Goal: Check status

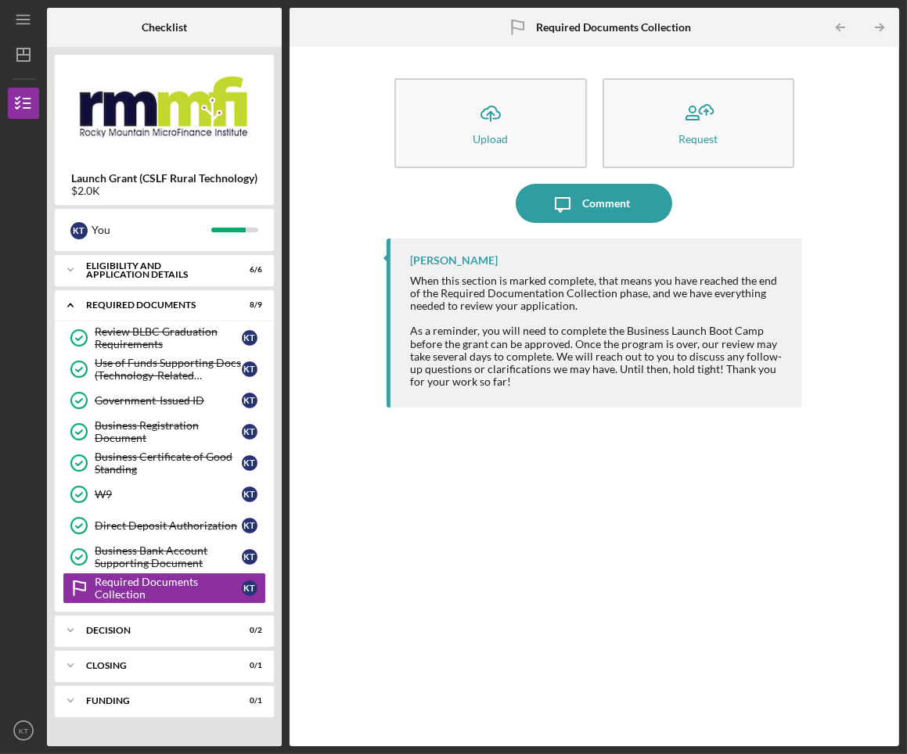
click at [107, 272] on div "Eligibility and Application Details" at bounding box center [154, 270] width 137 height 18
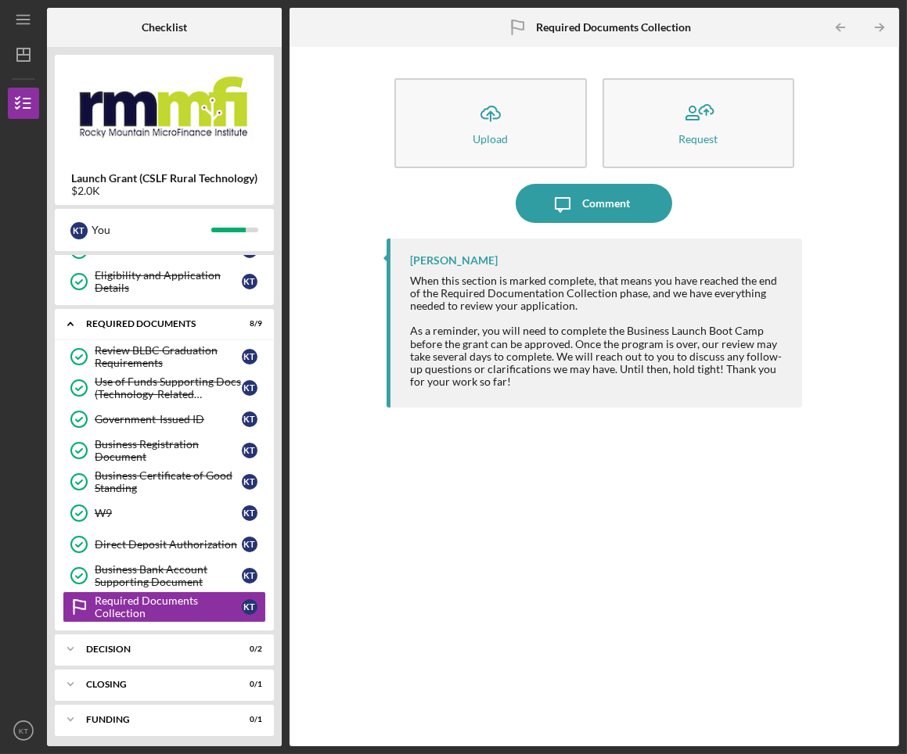
scroll to position [180, 0]
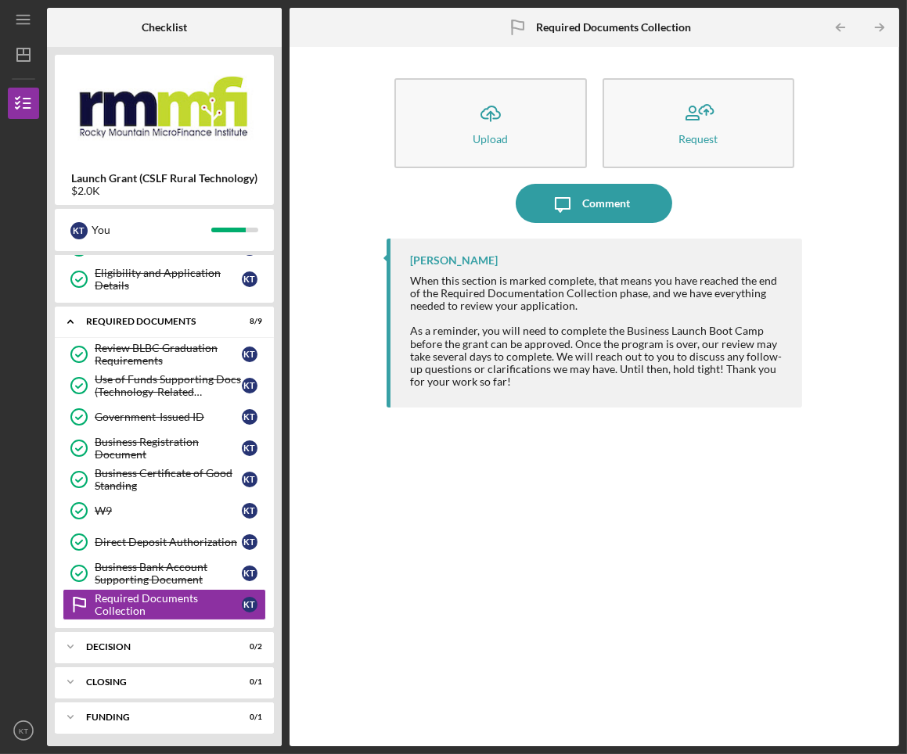
click at [118, 643] on div "Decision" at bounding box center [154, 647] width 137 height 9
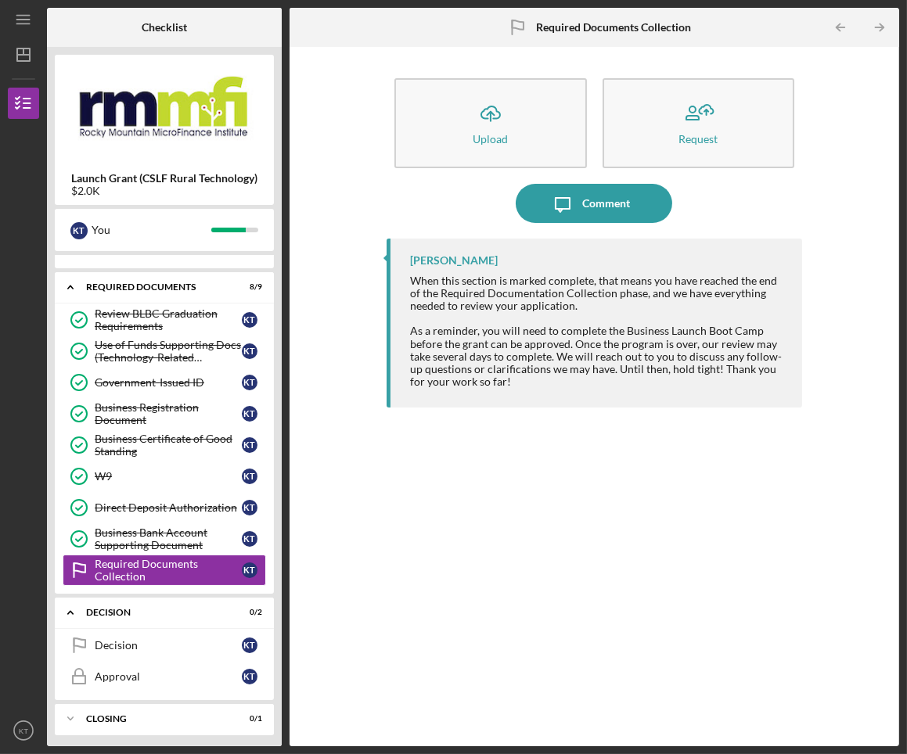
scroll to position [250, 0]
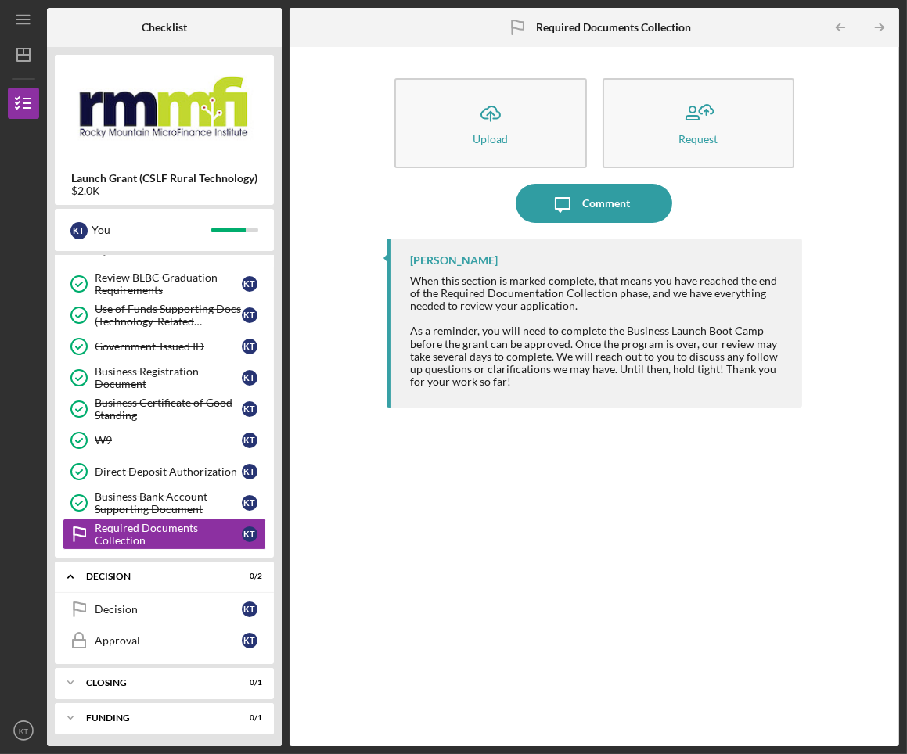
click at [136, 684] on div "Closing" at bounding box center [154, 683] width 137 height 9
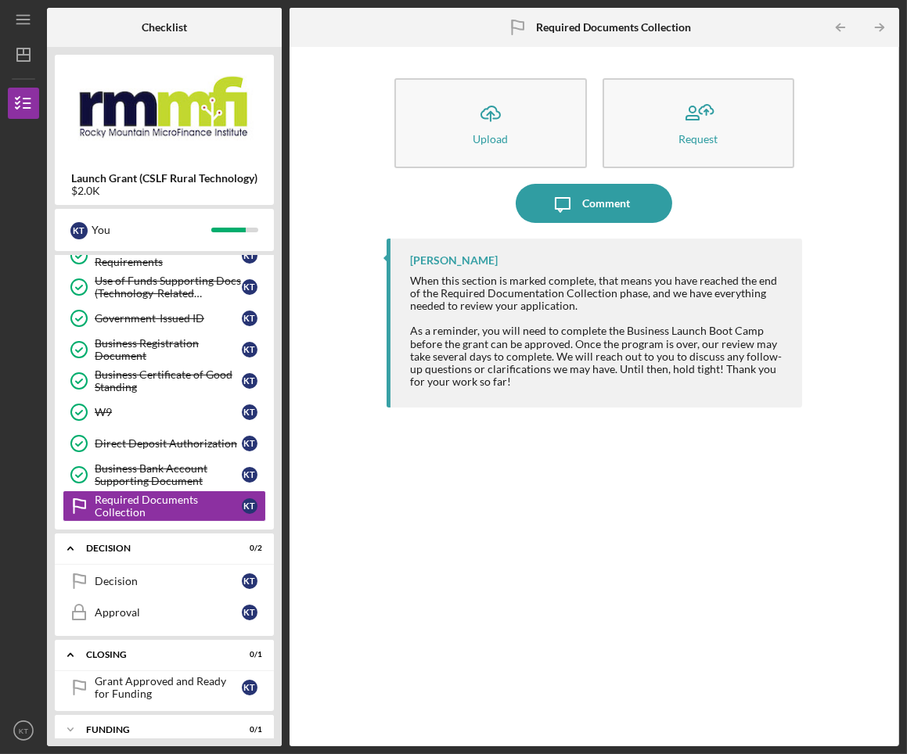
scroll to position [290, 0]
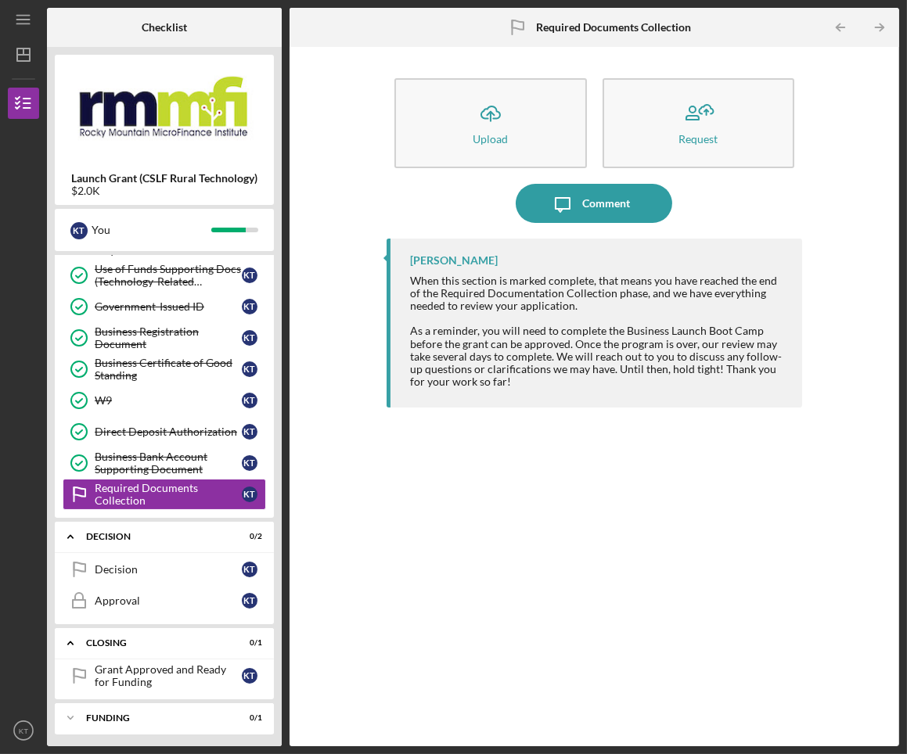
click at [148, 714] on div "Funding" at bounding box center [154, 718] width 137 height 9
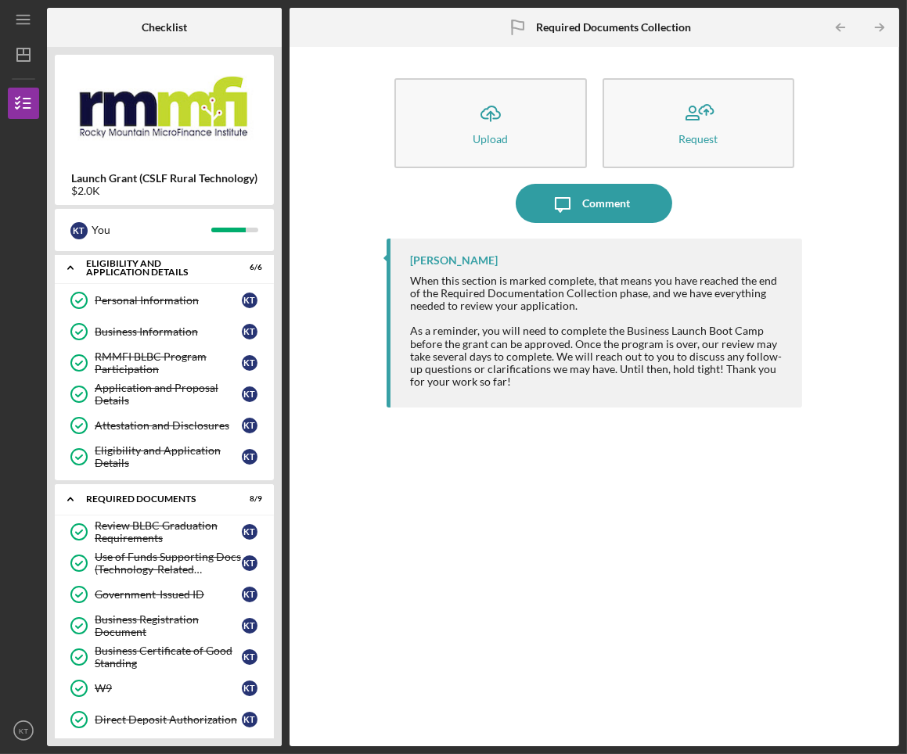
scroll to position [0, 0]
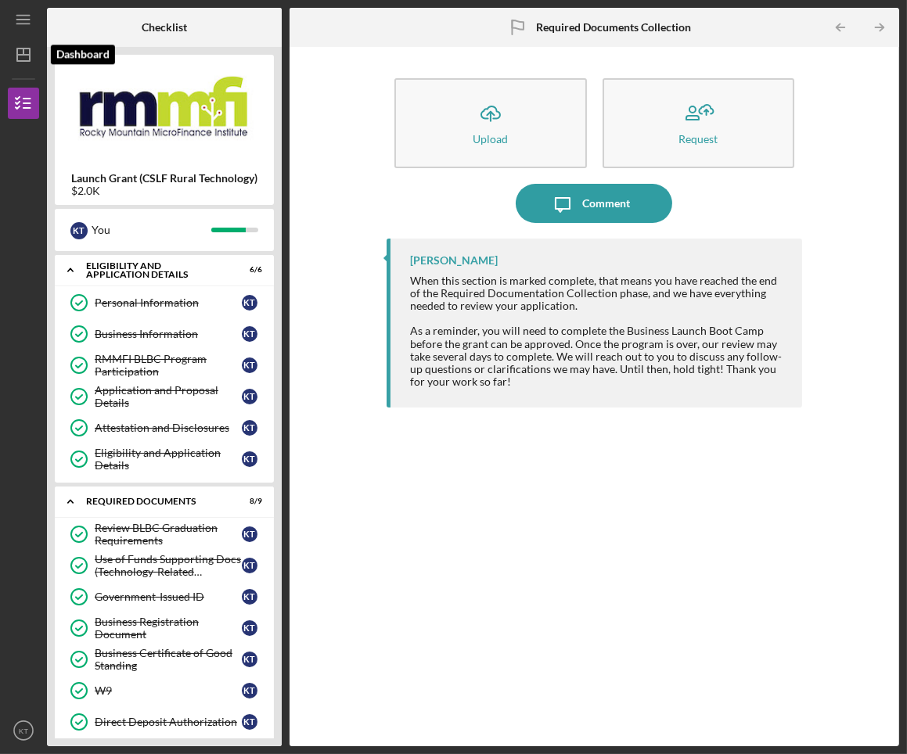
click at [30, 60] on polygon "button" at bounding box center [23, 55] width 13 height 13
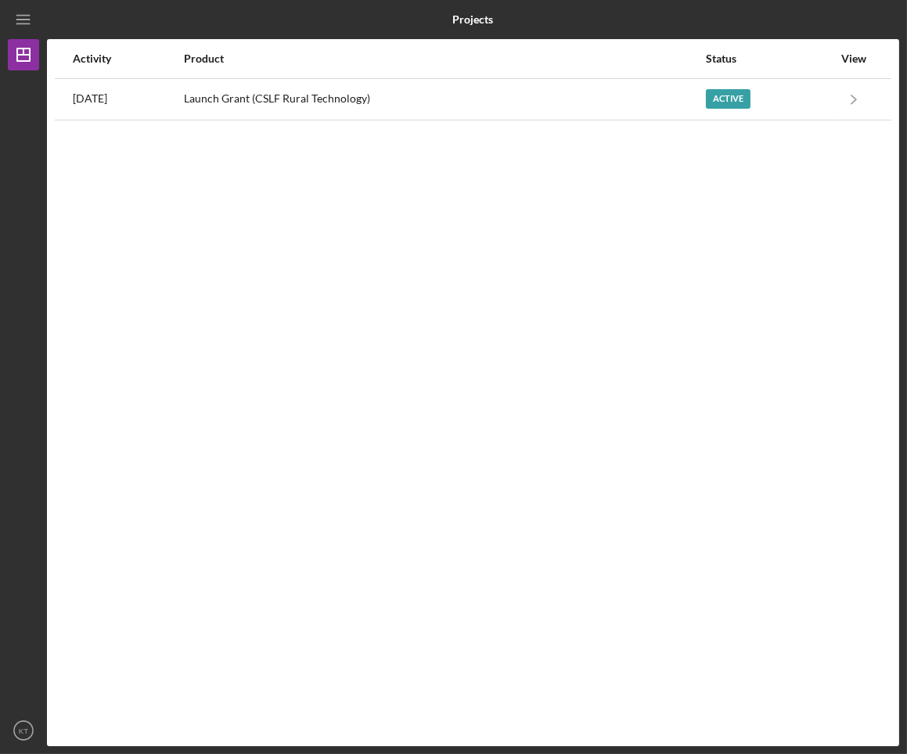
click at [296, 92] on div "Launch Grant (CSLF Rural Technology)" at bounding box center [444, 99] width 520 height 39
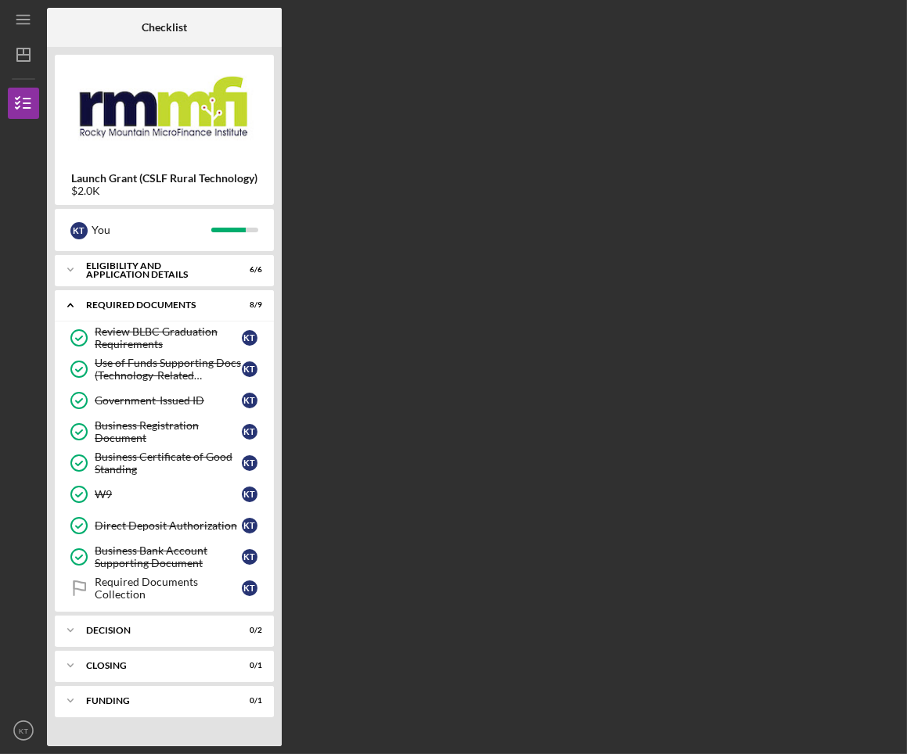
click at [137, 322] on div "Icon/Expander Required Documents 8 / 9 Review BLBC Graduation Requirements Revi…" at bounding box center [164, 451] width 219 height 322
click at [149, 591] on div "Required Documents Collection" at bounding box center [168, 588] width 147 height 25
